Goal: Task Accomplishment & Management: Manage account settings

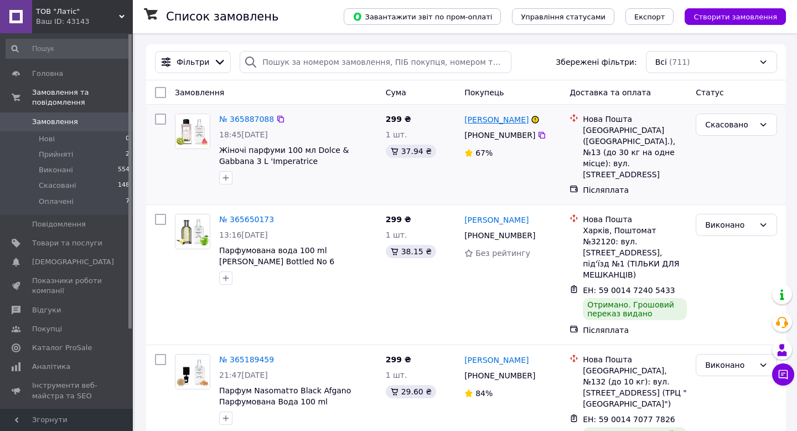
click at [479, 122] on link "[PERSON_NAME]" at bounding box center [496, 119] width 64 height 11
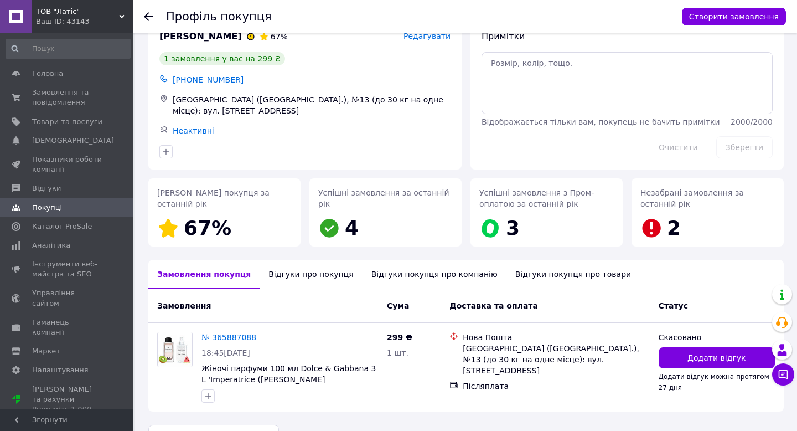
scroll to position [30, 0]
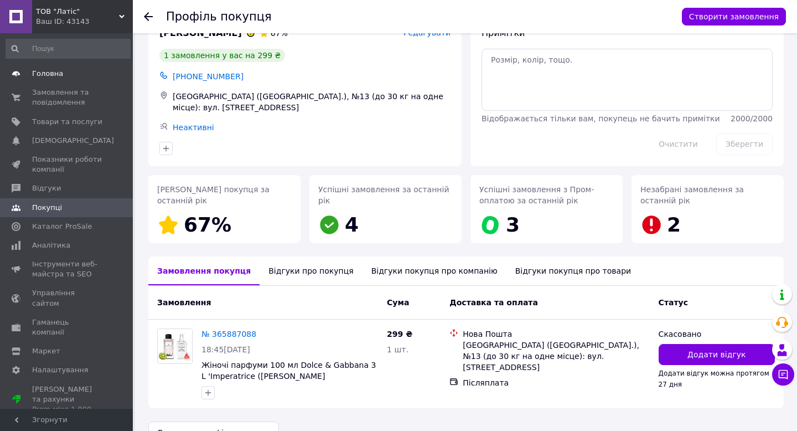
click at [76, 72] on span "Головна" at bounding box center [67, 74] width 70 height 10
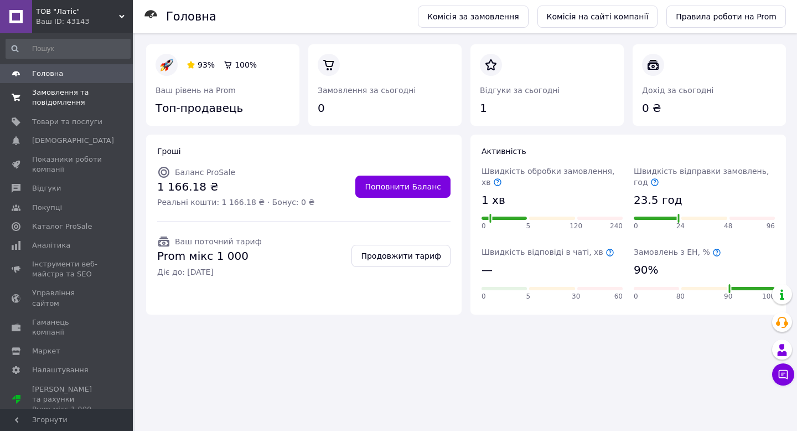
click at [73, 92] on span "Замовлення та повідомлення" at bounding box center [67, 97] width 70 height 20
